Goal: Information Seeking & Learning: Find specific page/section

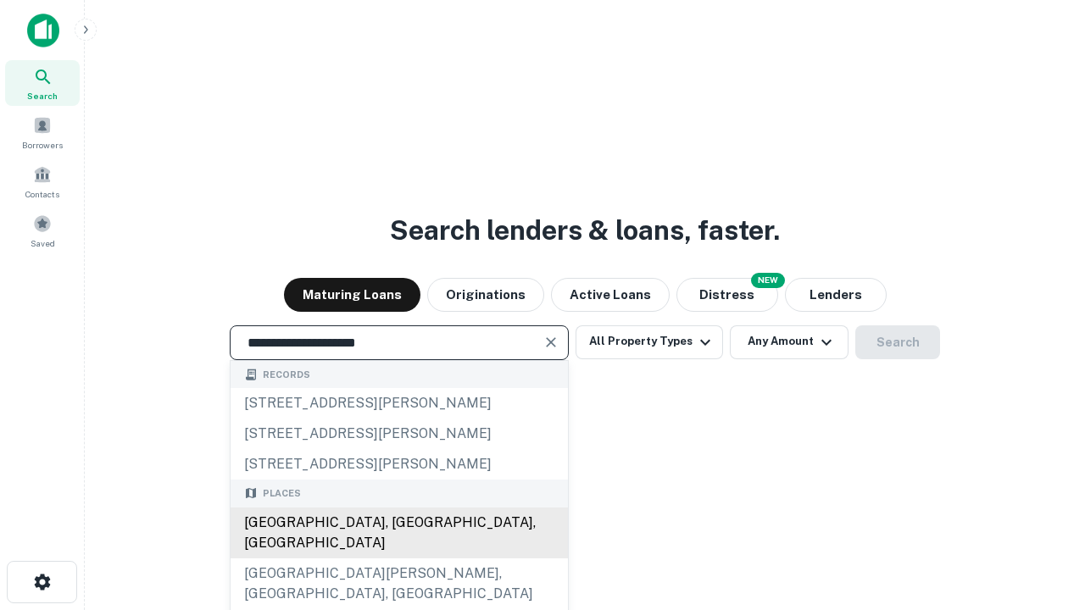
click at [398, 559] on div "[GEOGRAPHIC_DATA], [GEOGRAPHIC_DATA], [GEOGRAPHIC_DATA]" at bounding box center [399, 533] width 337 height 51
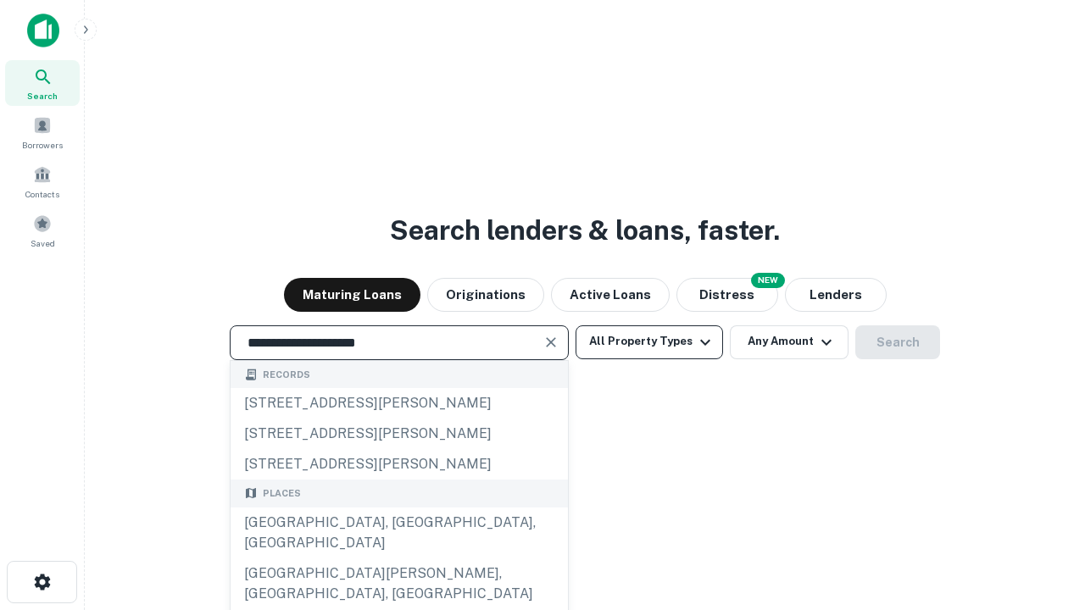
click at [649, 342] on button "All Property Types" at bounding box center [649, 343] width 147 height 34
type input "**********"
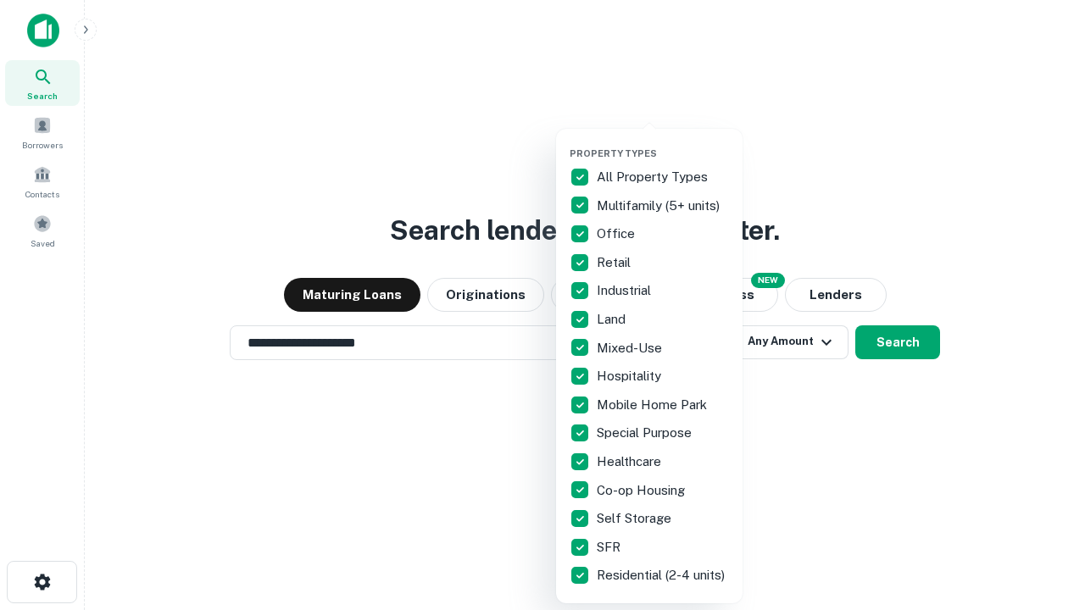
click at [663, 142] on button "button" at bounding box center [663, 142] width 186 height 1
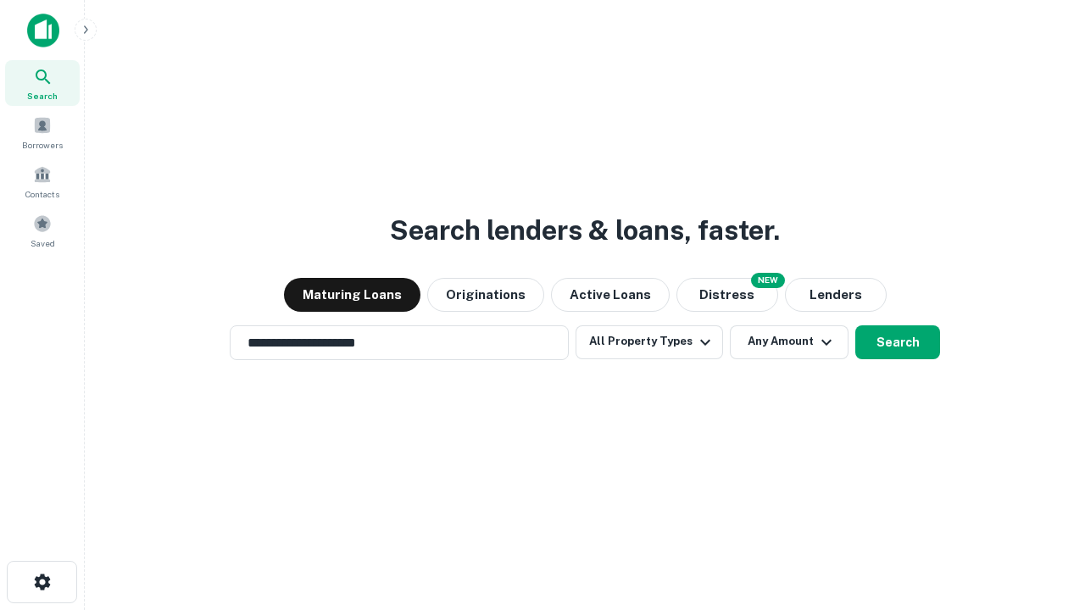
scroll to position [10, 204]
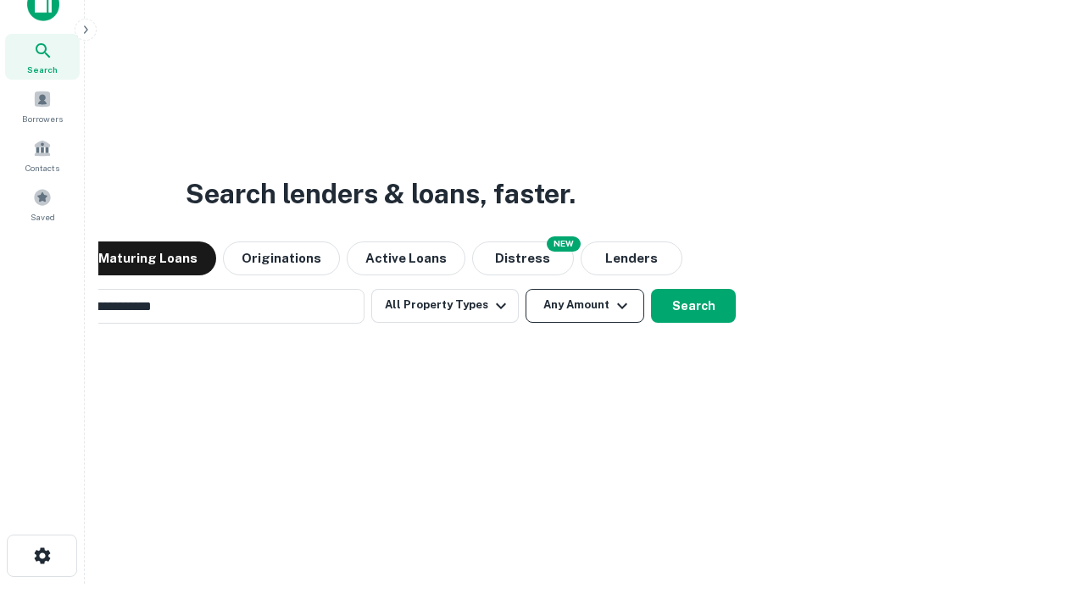
click at [526, 289] on button "Any Amount" at bounding box center [585, 306] width 119 height 34
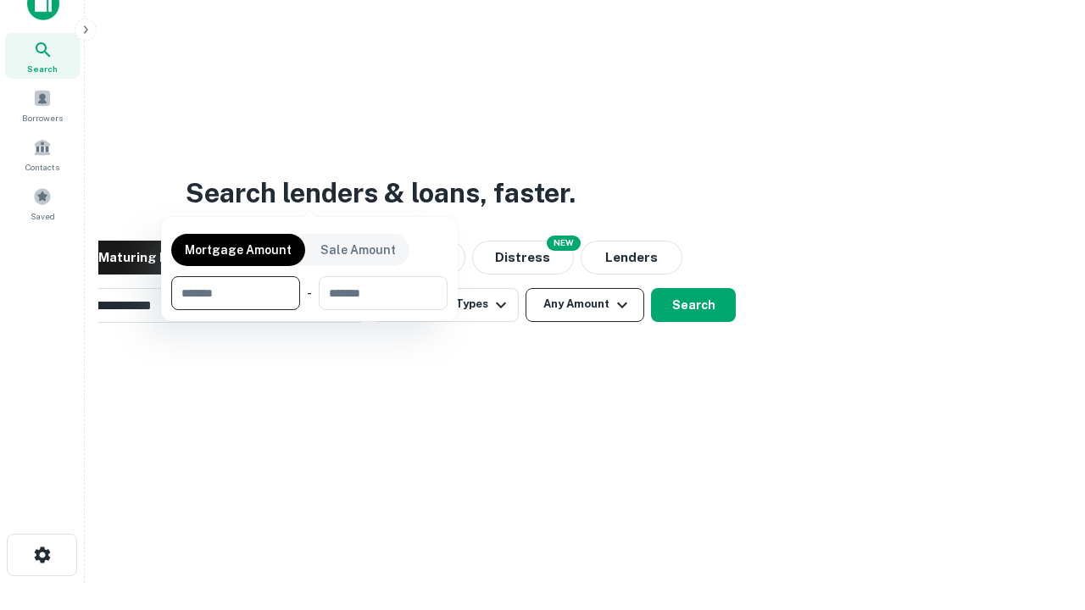
scroll to position [122, 480]
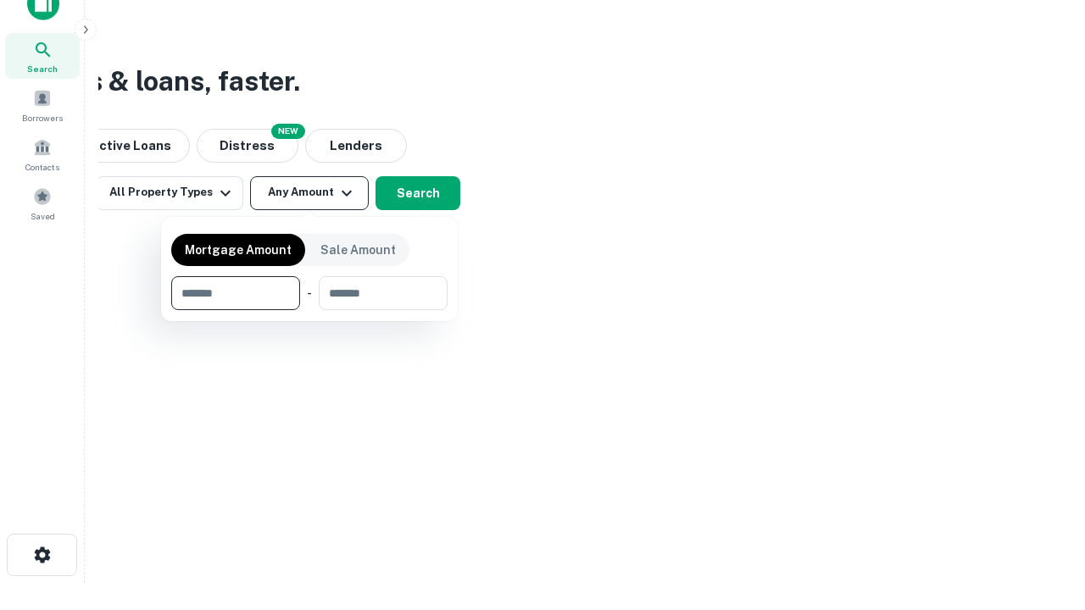
type input "*******"
click at [309, 310] on button "button" at bounding box center [309, 310] width 276 height 1
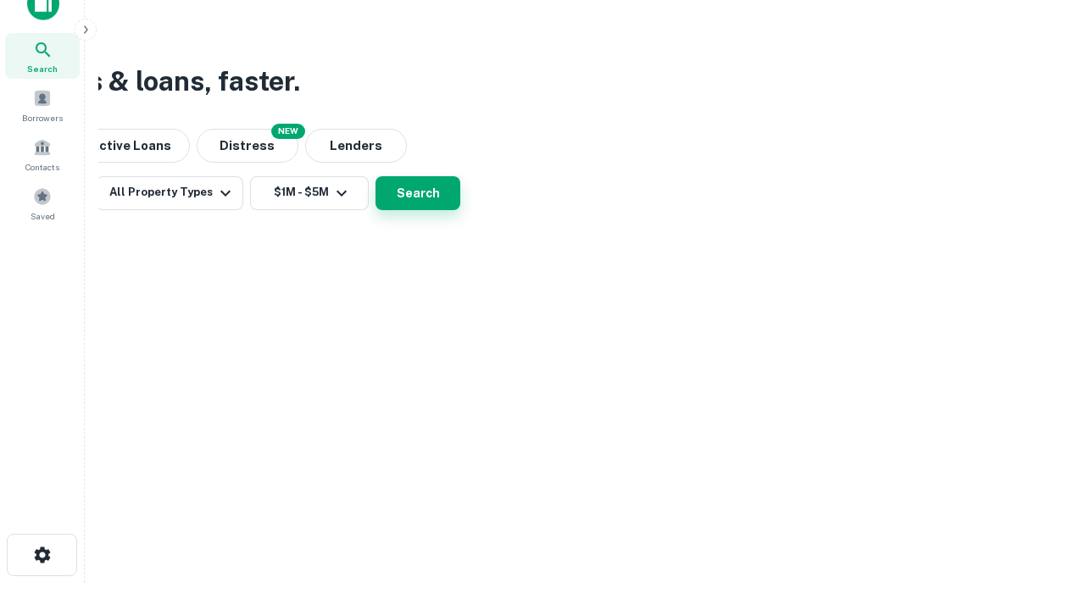
click at [460, 210] on button "Search" at bounding box center [418, 193] width 85 height 34
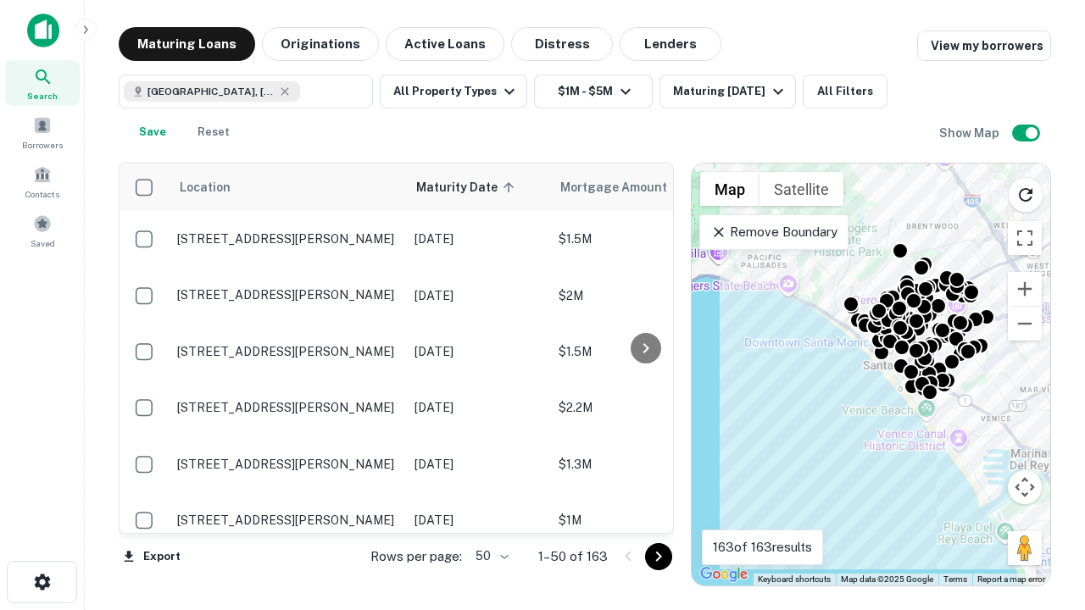
click at [489, 556] on body "Search Borrowers Contacts Saved Maturing Loans Originations Active Loans Distre…" at bounding box center [542, 305] width 1085 height 610
click at [490, 514] on li "25" at bounding box center [489, 513] width 49 height 31
click at [658, 556] on icon "Go to next page" at bounding box center [658, 557] width 20 height 20
